Goal: Task Accomplishment & Management: Manage account settings

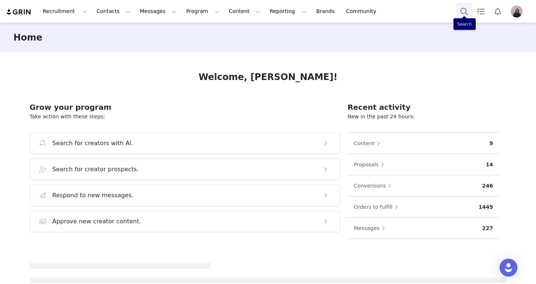
click at [463, 11] on button "Search" at bounding box center [464, 11] width 16 height 17
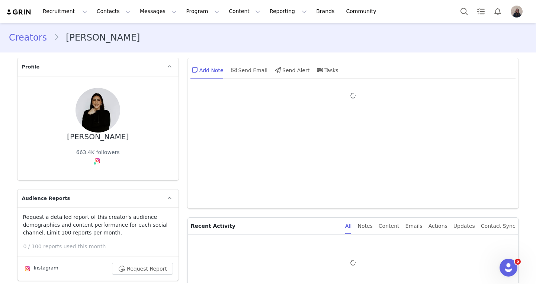
type input "+1 ([GEOGRAPHIC_DATA])"
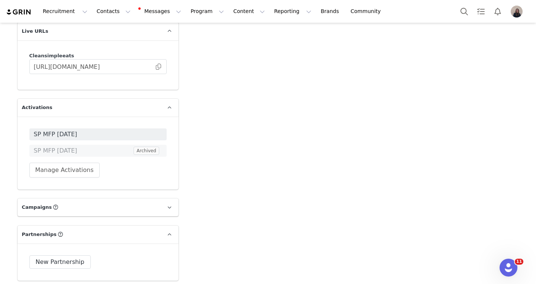
scroll to position [2037, 0]
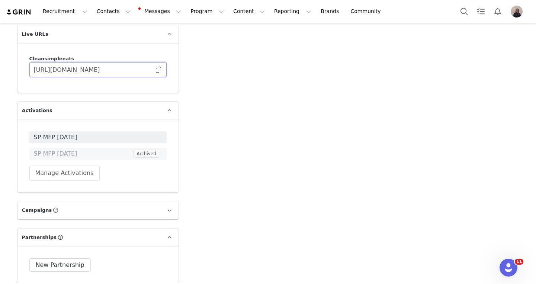
click at [163, 68] on input "[URL][DOMAIN_NAME]" at bounding box center [97, 69] width 137 height 15
click at [158, 70] on span at bounding box center [158, 70] width 7 height 0
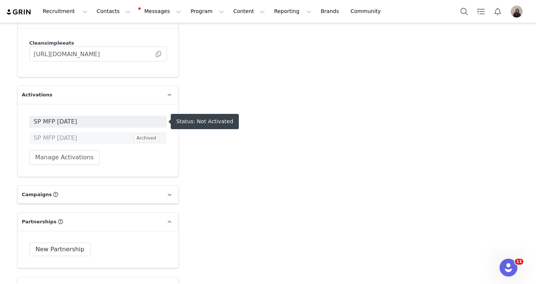
click at [103, 122] on span "SP MFP [DATE]" at bounding box center [98, 121] width 128 height 9
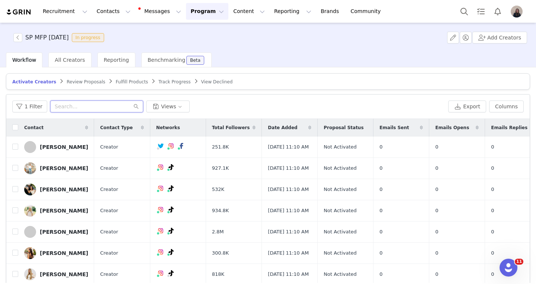
click at [103, 107] on input "text" at bounding box center [96, 106] width 93 height 12
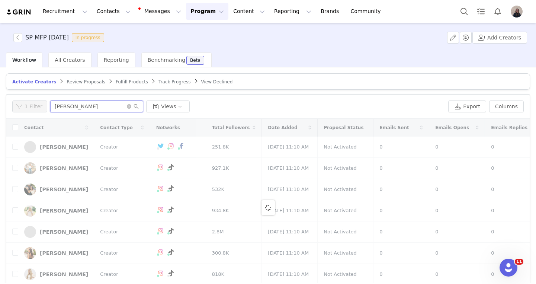
type input "[PERSON_NAME]"
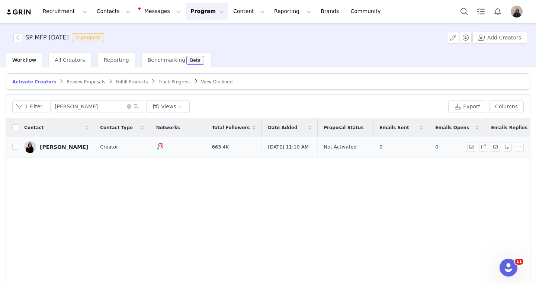
click at [70, 148] on div "[PERSON_NAME]" at bounding box center [64, 147] width 48 height 6
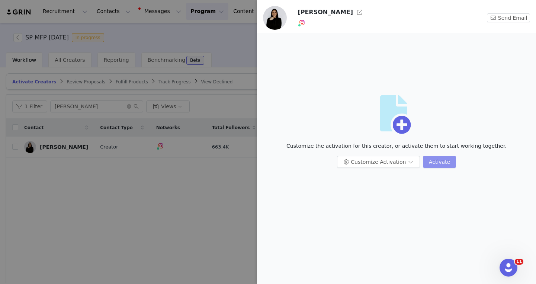
click at [436, 159] on button "Activate" at bounding box center [439, 162] width 33 height 12
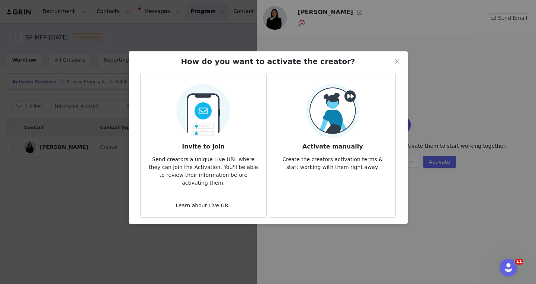
click at [334, 134] on img at bounding box center [333, 111] width 54 height 54
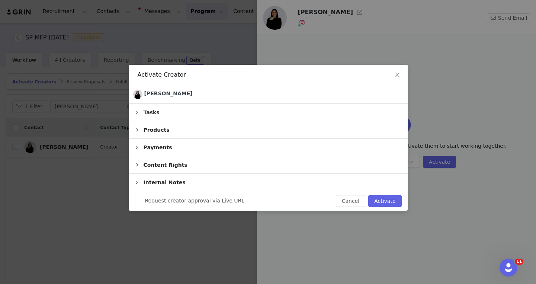
click at [154, 130] on div "Products" at bounding box center [268, 129] width 279 height 17
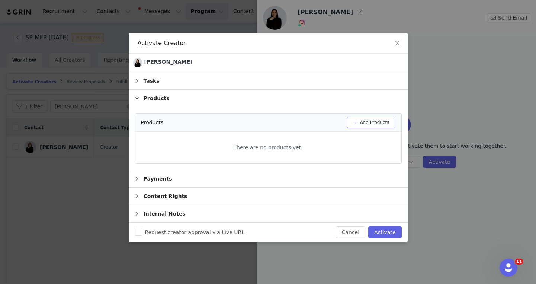
click at [362, 123] on button "Add Products" at bounding box center [371, 122] width 48 height 12
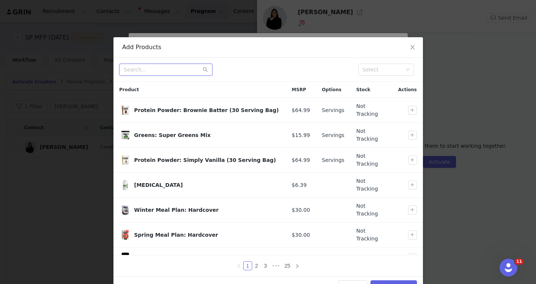
click at [191, 68] on input "text" at bounding box center [165, 70] width 93 height 12
type input "clear protein powder"
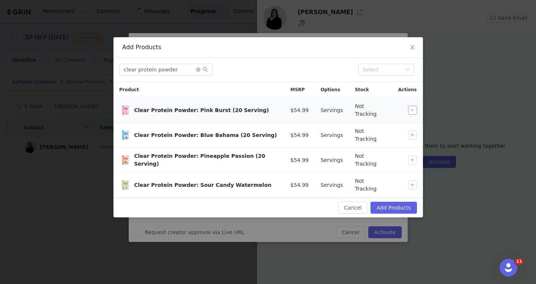
click at [413, 107] on button "button" at bounding box center [412, 110] width 9 height 9
click at [414, 172] on td at bounding box center [407, 184] width 30 height 25
click at [414, 180] on button "button" at bounding box center [412, 184] width 9 height 9
click at [402, 201] on button "Add Products" at bounding box center [393, 207] width 46 height 12
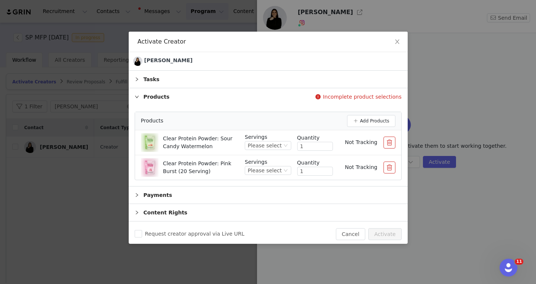
click at [390, 170] on button "button" at bounding box center [389, 167] width 12 height 12
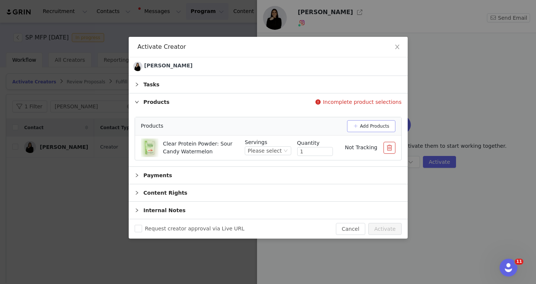
click at [378, 124] on button "Add Products" at bounding box center [371, 126] width 48 height 12
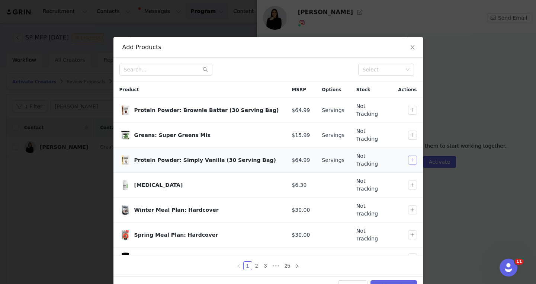
click at [412, 155] on button "button" at bounding box center [412, 159] width 9 height 9
click at [178, 65] on input "text" at bounding box center [165, 70] width 93 height 12
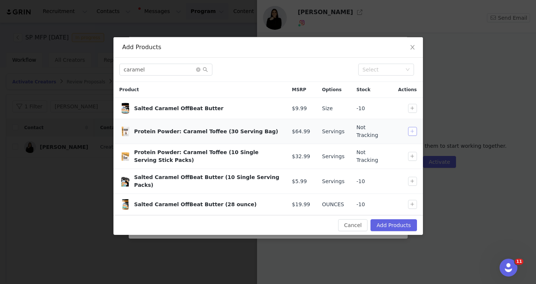
click at [412, 134] on button "button" at bounding box center [412, 131] width 9 height 9
drag, startPoint x: 172, startPoint y: 68, endPoint x: 88, endPoint y: 68, distance: 84.0
click at [88, 68] on div "Add Products caramel Select Product MSRP Options Stock Actions Salted Caramel O…" at bounding box center [268, 142] width 536 height 284
type input "strawberry"
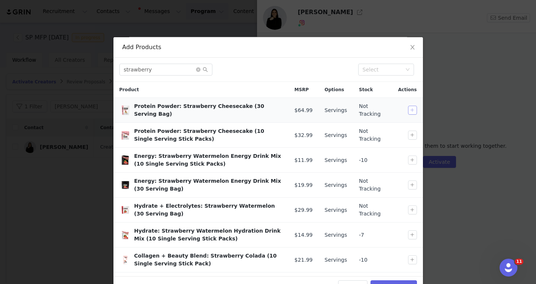
click at [411, 111] on button "button" at bounding box center [412, 110] width 9 height 9
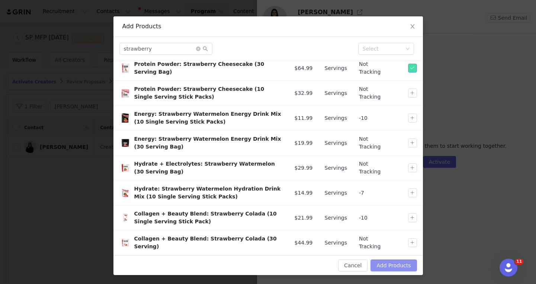
scroll to position [20, 0]
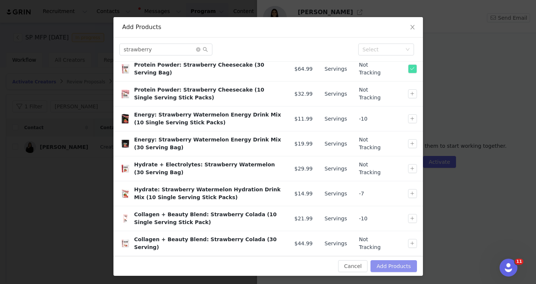
click at [380, 264] on button "Add Products" at bounding box center [393, 266] width 46 height 12
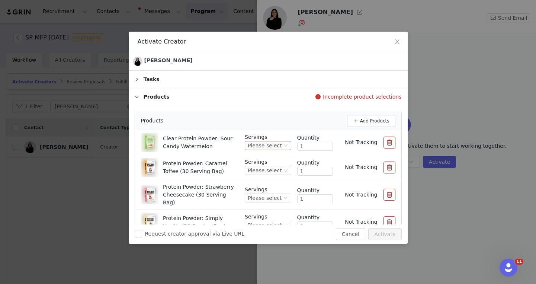
click at [277, 147] on div "Please select" at bounding box center [265, 145] width 34 height 8
click at [275, 170] on li "20" at bounding box center [269, 171] width 44 height 12
click at [266, 166] on div "Please select" at bounding box center [268, 170] width 46 height 9
click at [266, 196] on li "30" at bounding box center [269, 196] width 44 height 12
click at [275, 196] on div "Please select" at bounding box center [265, 198] width 34 height 8
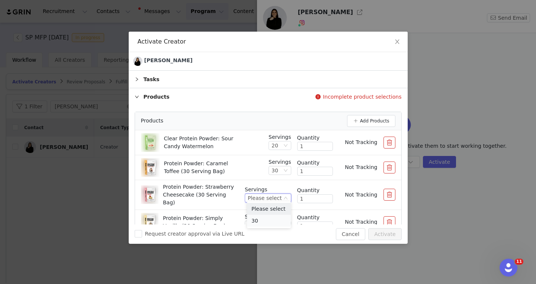
click at [272, 218] on li "30" at bounding box center [269, 220] width 44 height 12
click at [270, 221] on div "Please select" at bounding box center [265, 225] width 34 height 8
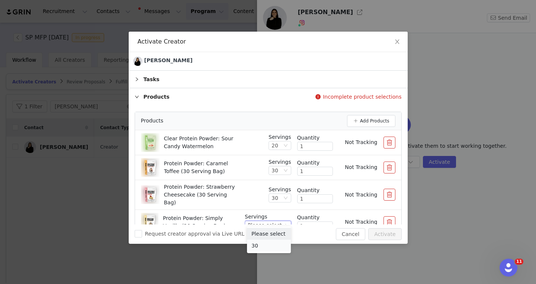
click at [266, 245] on li "30" at bounding box center [269, 245] width 44 height 12
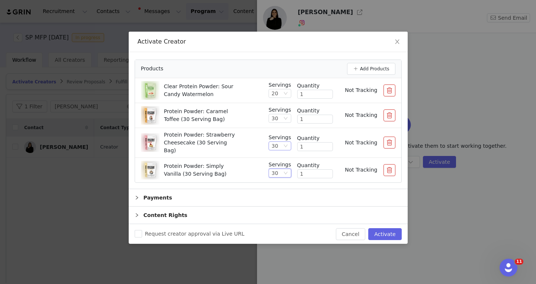
scroll to position [51, 0]
click at [382, 236] on button "Activate" at bounding box center [384, 234] width 33 height 12
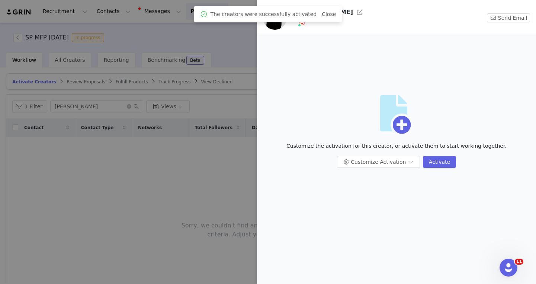
click at [191, 167] on div at bounding box center [268, 142] width 536 height 284
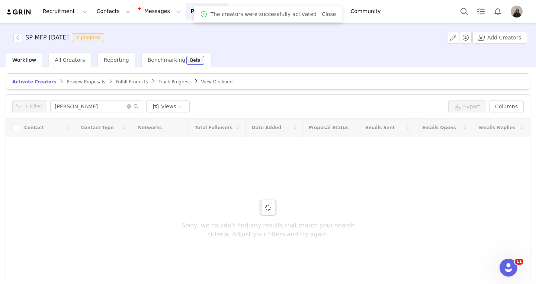
click at [125, 80] on span "Fulfill Products" at bounding box center [132, 81] width 32 height 5
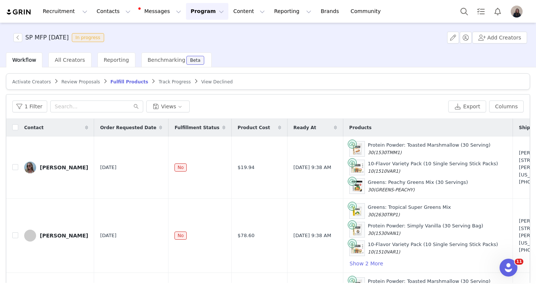
click at [137, 128] on span "Order Requested Date" at bounding box center [128, 127] width 56 height 7
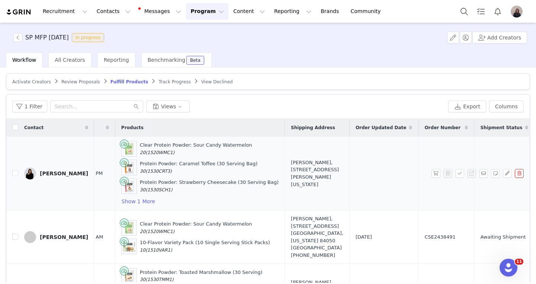
scroll to position [0, 228]
click at [433, 175] on button "button" at bounding box center [435, 173] width 9 height 9
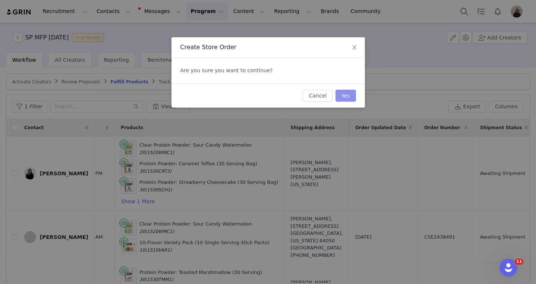
click at [343, 96] on button "Yes" at bounding box center [345, 96] width 20 height 12
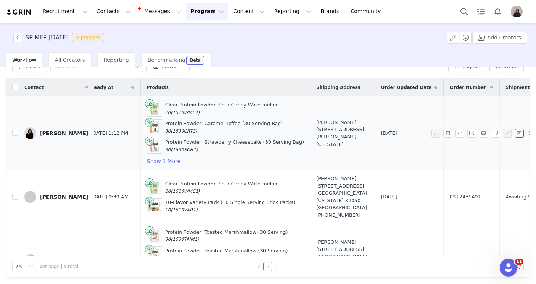
scroll to position [0, 203]
